Goal: Transaction & Acquisition: Purchase product/service

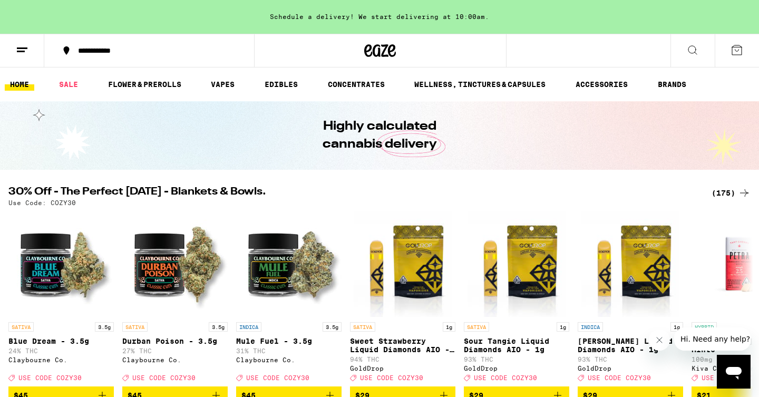
click at [719, 192] on div "(175)" at bounding box center [731, 193] width 39 height 13
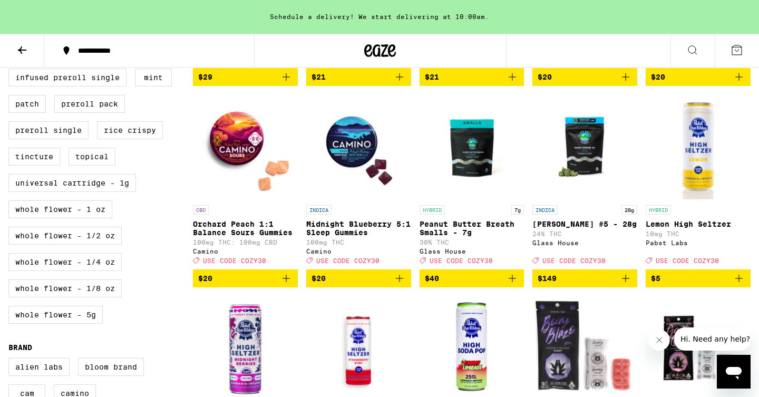
scroll to position [420, 0]
